Goal: Task Accomplishment & Management: Complete application form

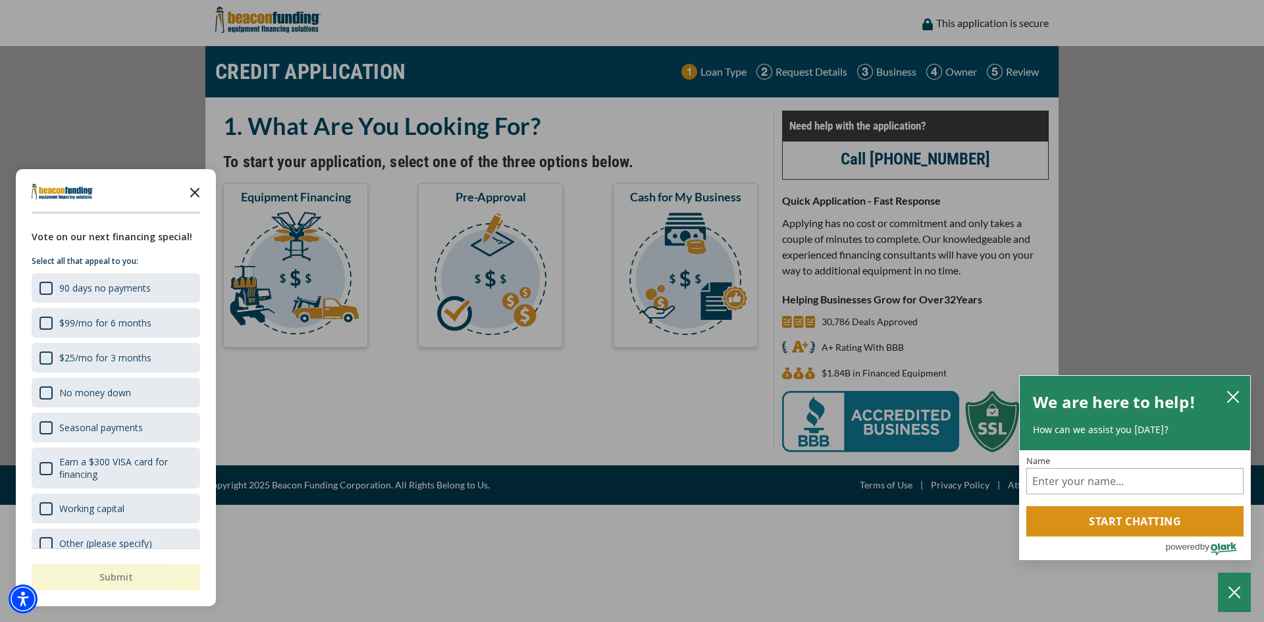
click at [197, 194] on polygon "Close the survey" at bounding box center [195, 193] width 10 height 10
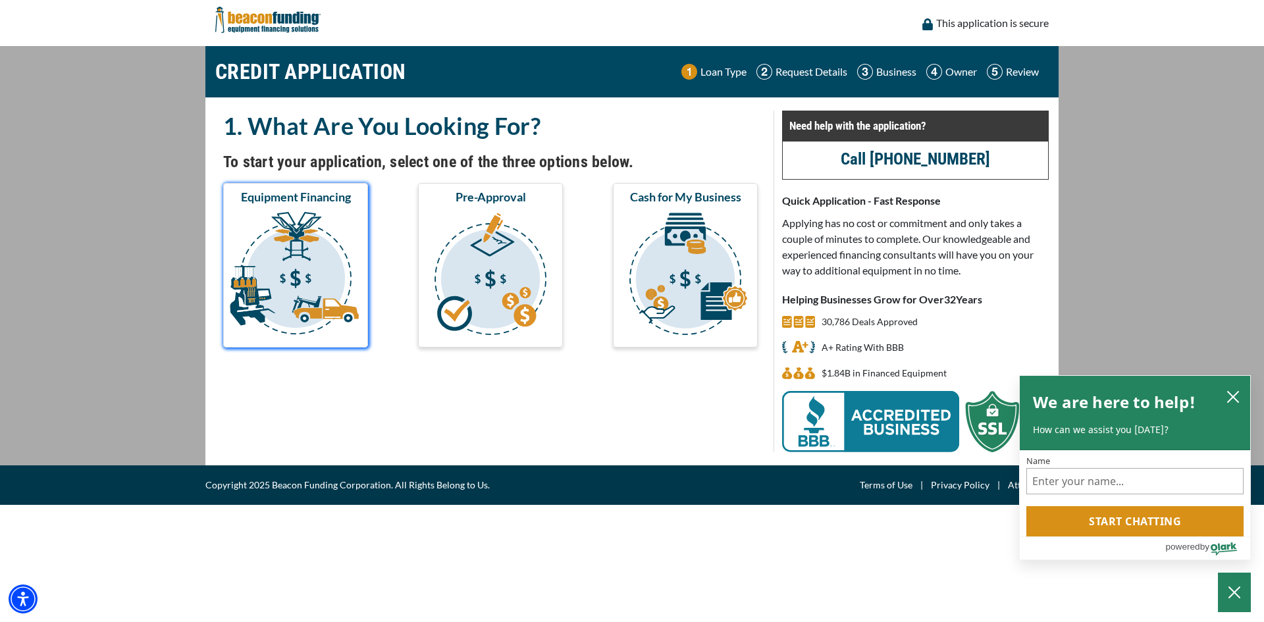
click at [294, 273] on img "submit" at bounding box center [296, 276] width 140 height 132
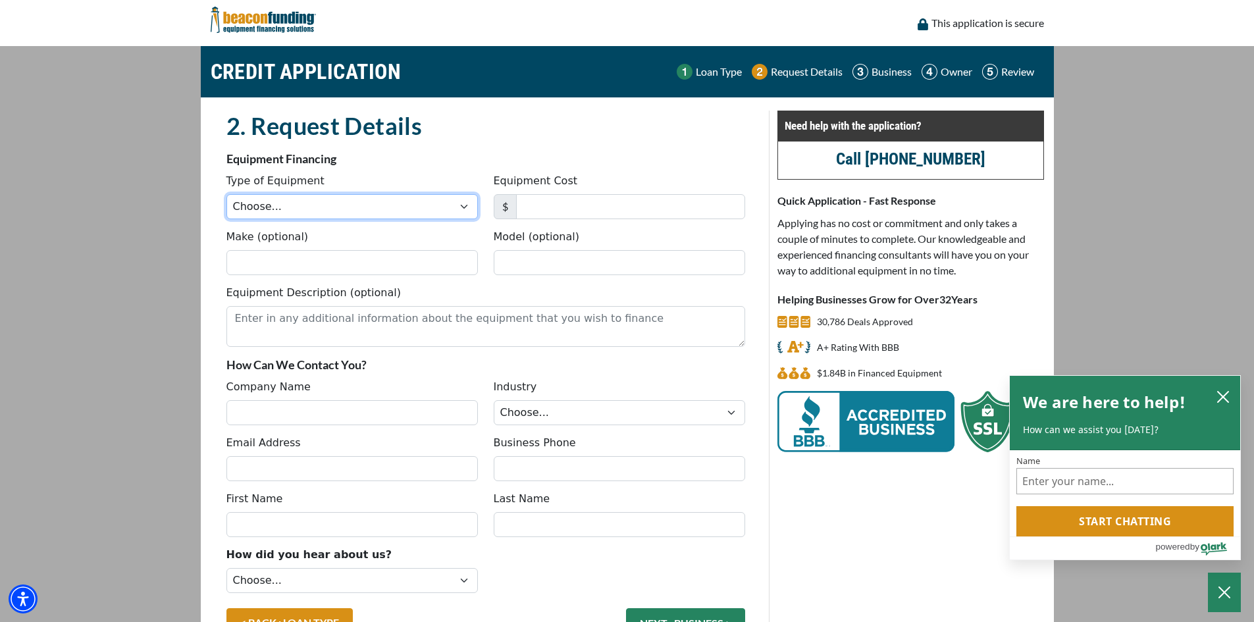
click at [464, 209] on select "Choose... Backhoe Boom/Bucket Truck Chipper Commercial Mower Crane DTG/DTF Prin…" at bounding box center [353, 206] width 252 height 25
select select "1"
click at [227, 194] on select "Choose... Backhoe Boom/Bucket Truck Chipper Commercial Mower Crane DTG/DTF Prin…" at bounding box center [353, 206] width 252 height 25
